Goal: Information Seeking & Learning: Learn about a topic

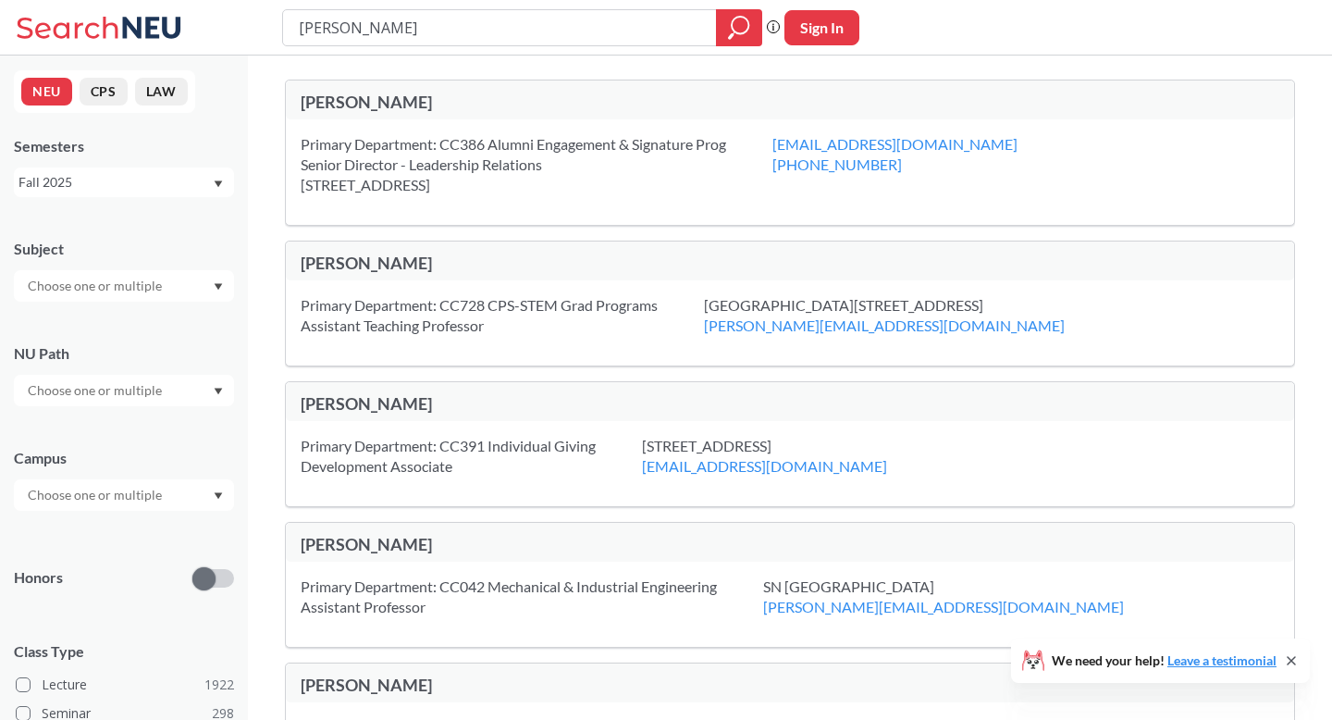
click at [454, 33] on input "[PERSON_NAME]" at bounding box center [500, 27] width 406 height 31
type input "cs"
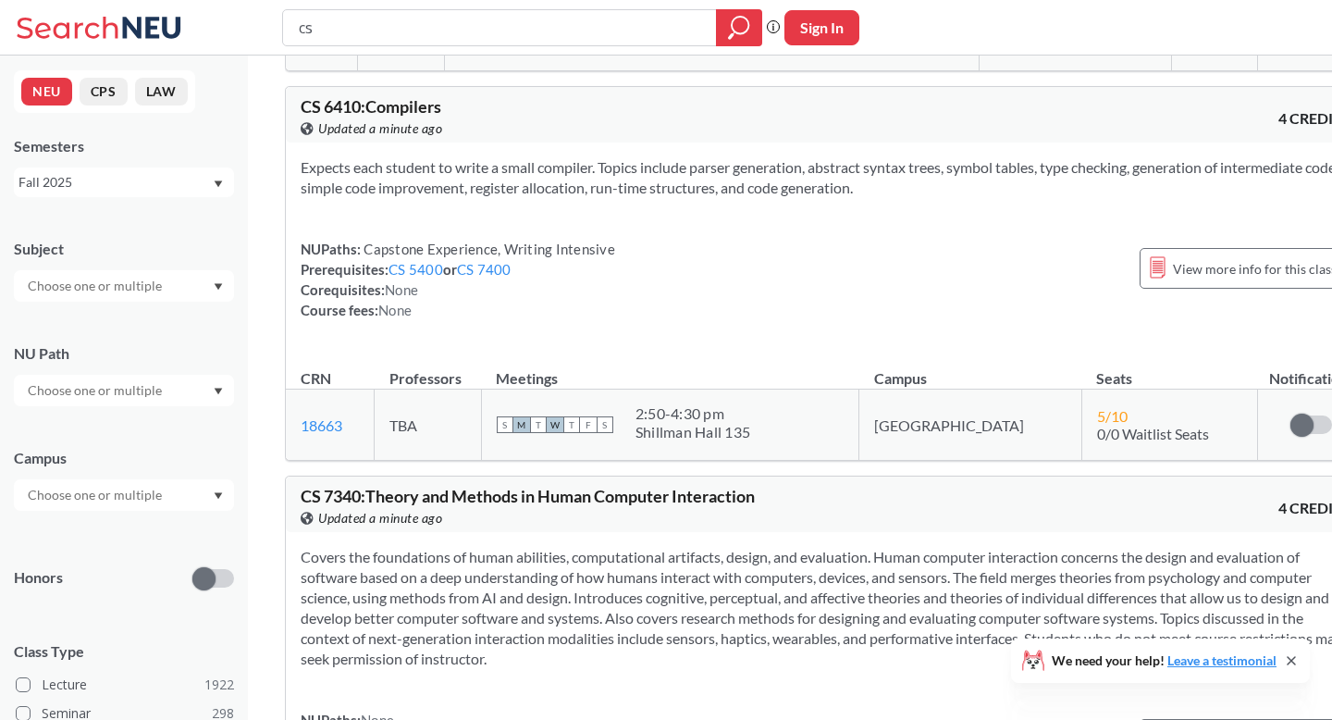
scroll to position [14476, 0]
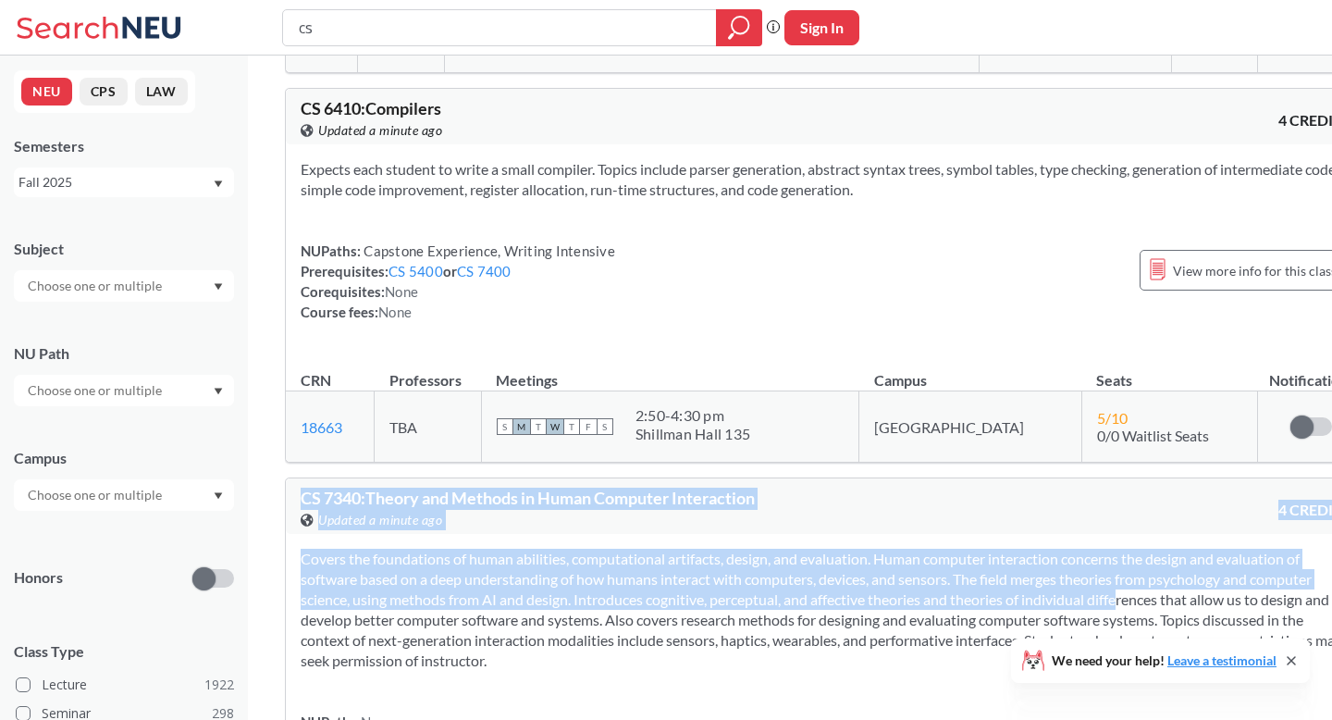
drag, startPoint x: 273, startPoint y: 70, endPoint x: 279, endPoint y: 204, distance: 134.3
click at [730, 548] on section "Covers the foundations of human abilities, computational artifacts, design, and…" at bounding box center [826, 609] width 1050 height 122
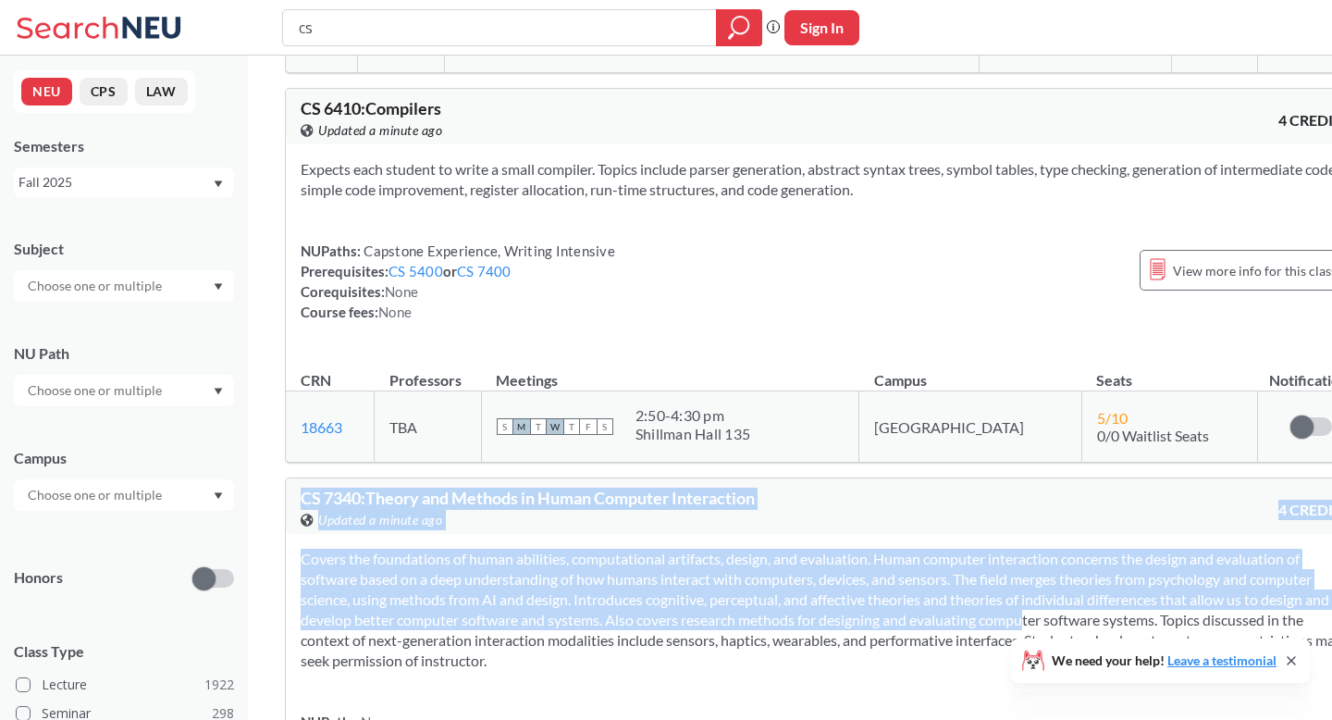
drag, startPoint x: 299, startPoint y: 81, endPoint x: 299, endPoint y: 236, distance: 154.5
click at [299, 477] on div "CS 7340 : Theory and Methods in Human Computer Interaction View this course on …" at bounding box center [825, 705] width 1081 height 456
click at [374, 548] on section "Covers the foundations of human abilities, computational artifacts, design, and…" at bounding box center [826, 609] width 1050 height 122
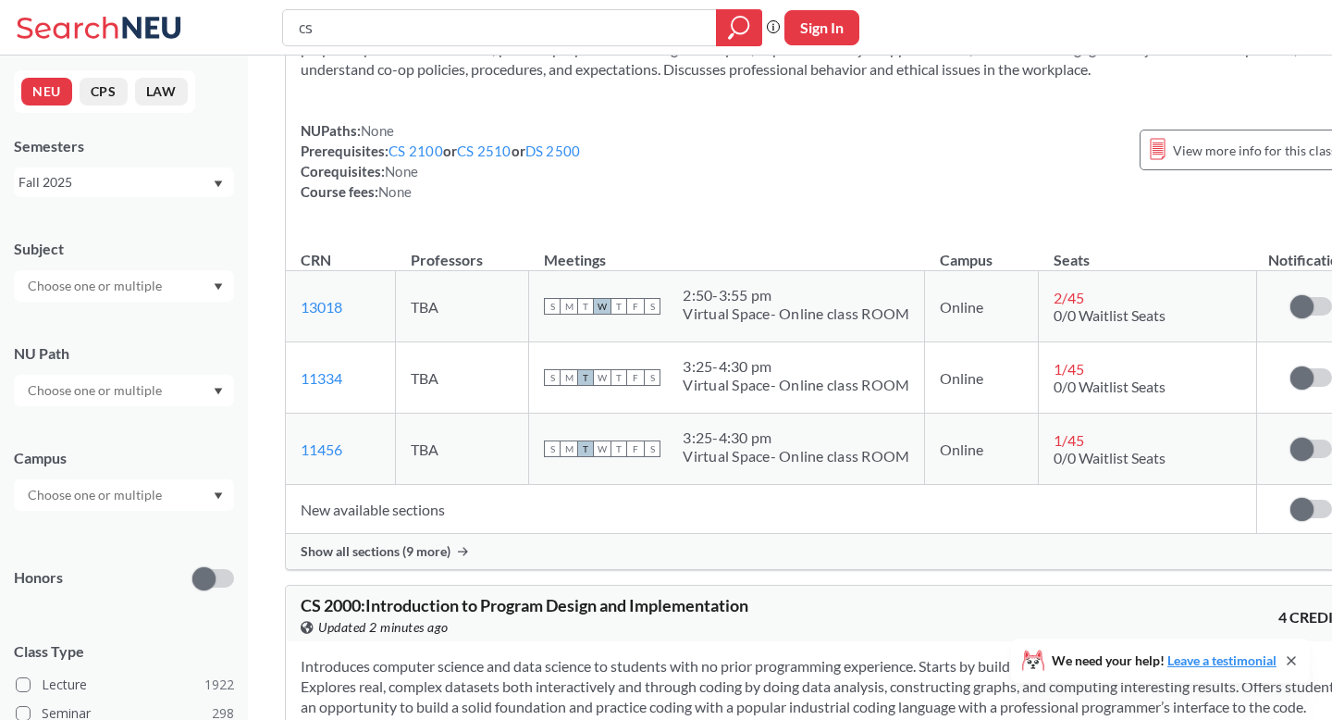
scroll to position [17635, 0]
click at [568, 23] on input "cs" at bounding box center [500, 27] width 406 height 31
type input "introduction to computer science research"
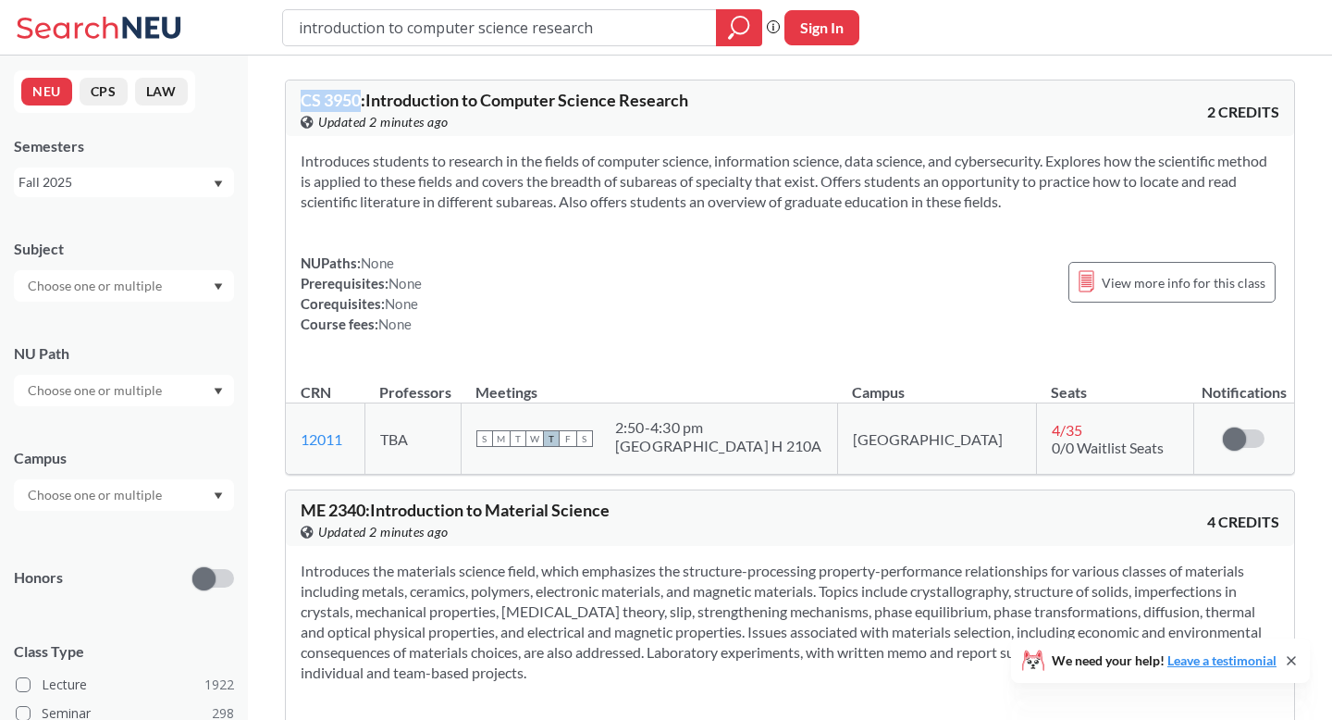
drag, startPoint x: 362, startPoint y: 102, endPoint x: 301, endPoint y: 102, distance: 61.0
click at [301, 102] on span "CS 3950 : Introduction to Computer Science Research" at bounding box center [495, 100] width 388 height 20
copy span "CS 3950"
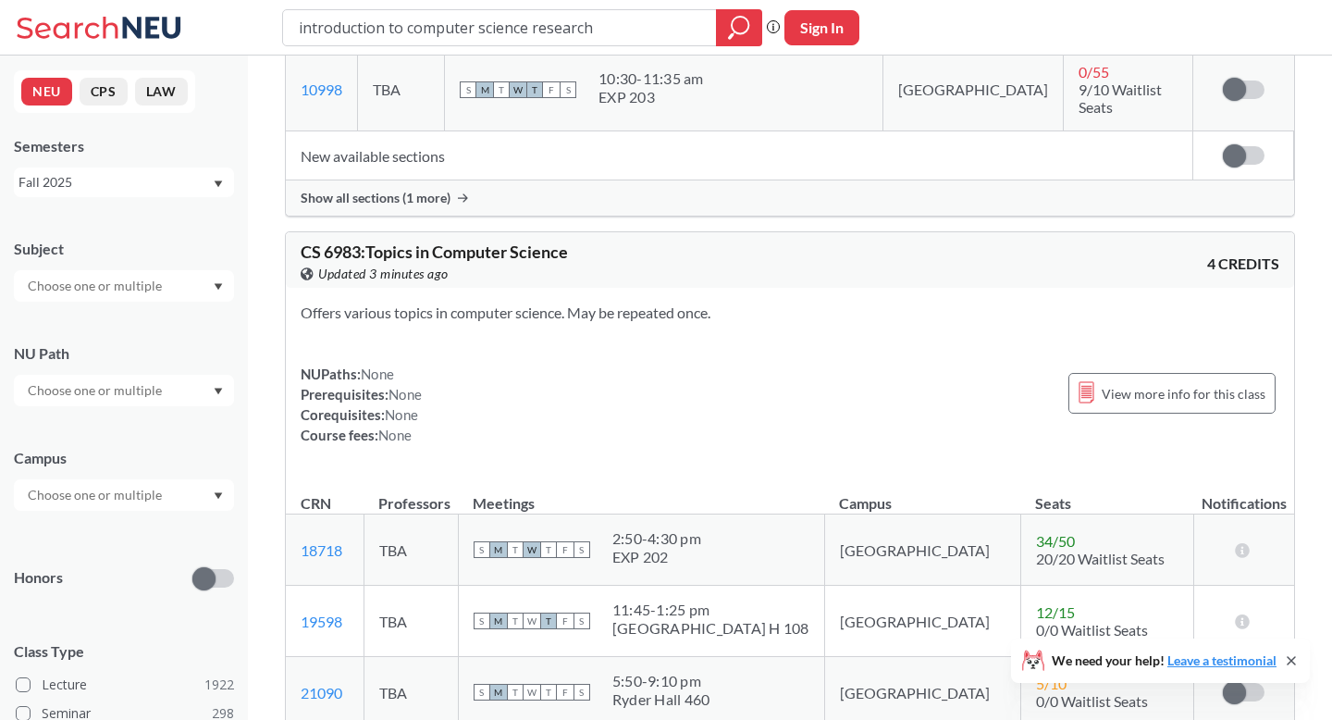
scroll to position [1169, 0]
